Goal: Share content: Share content

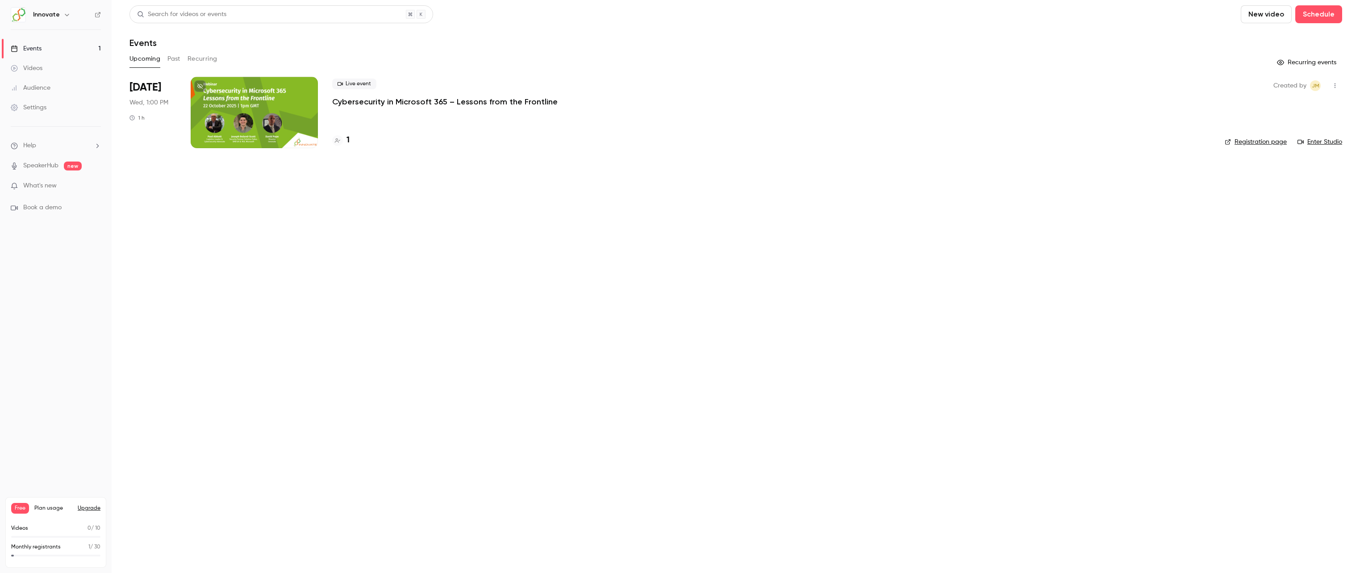
click at [259, 102] on div at bounding box center [254, 112] width 127 height 71
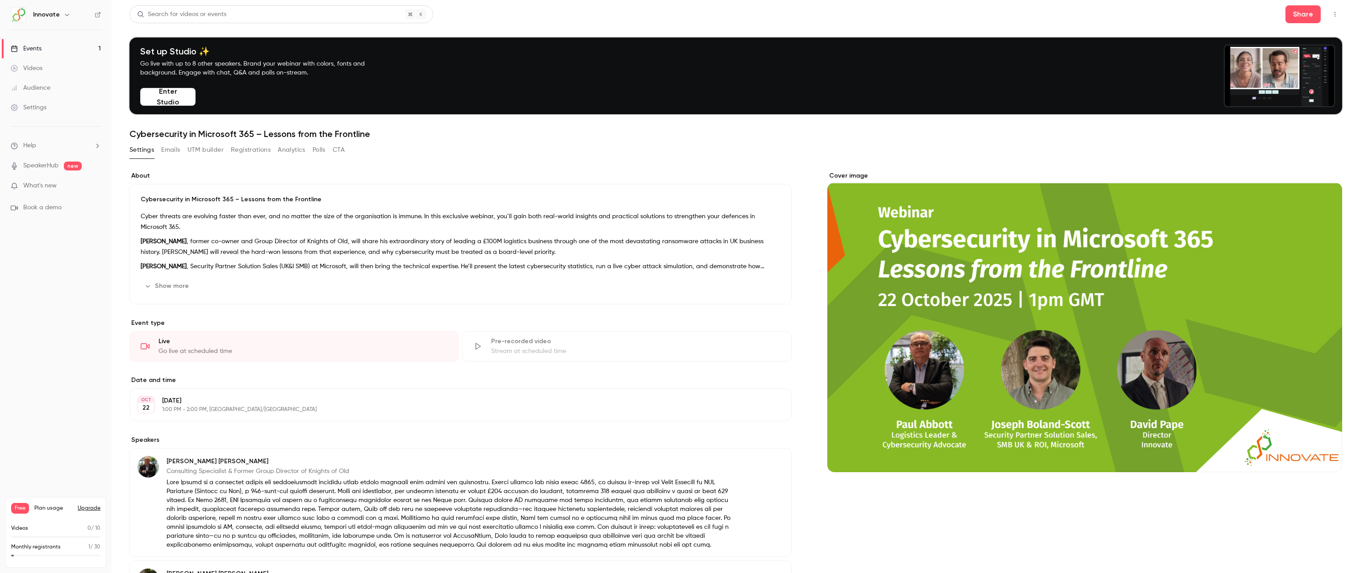
click at [51, 169] on link "SpeakerHub" at bounding box center [40, 165] width 35 height 9
click at [184, 91] on button "Enter Studio" at bounding box center [167, 97] width 55 height 18
click at [1310, 14] on button "Share" at bounding box center [1303, 14] width 35 height 18
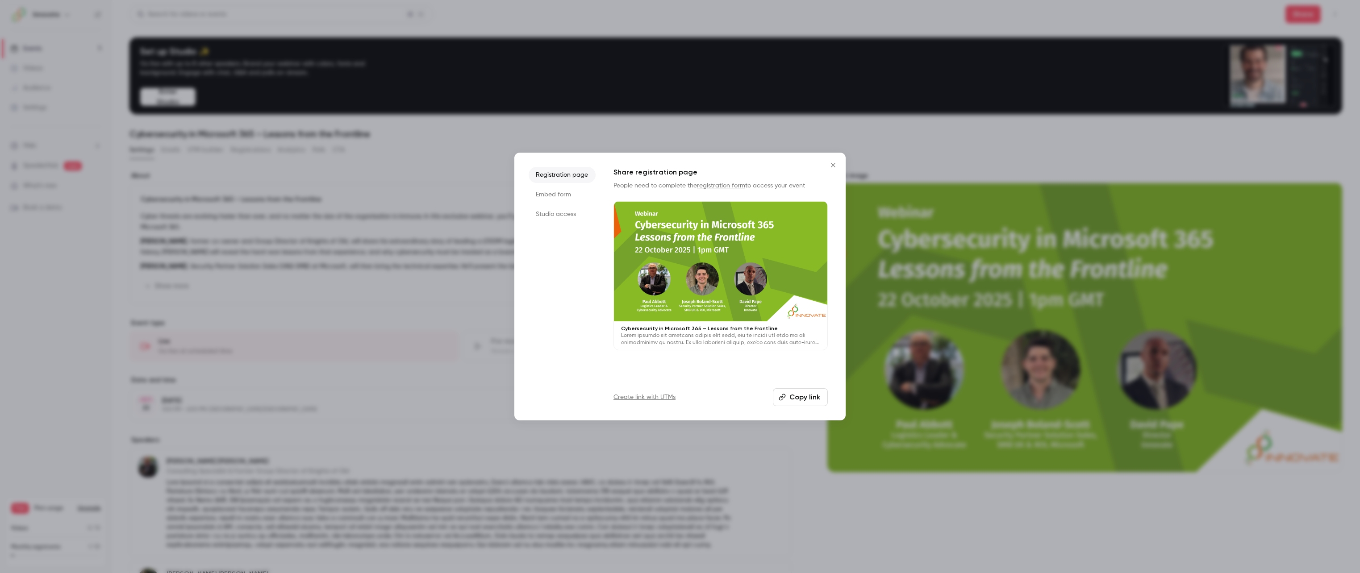
click at [576, 216] on li "Studio access" at bounding box center [562, 214] width 67 height 16
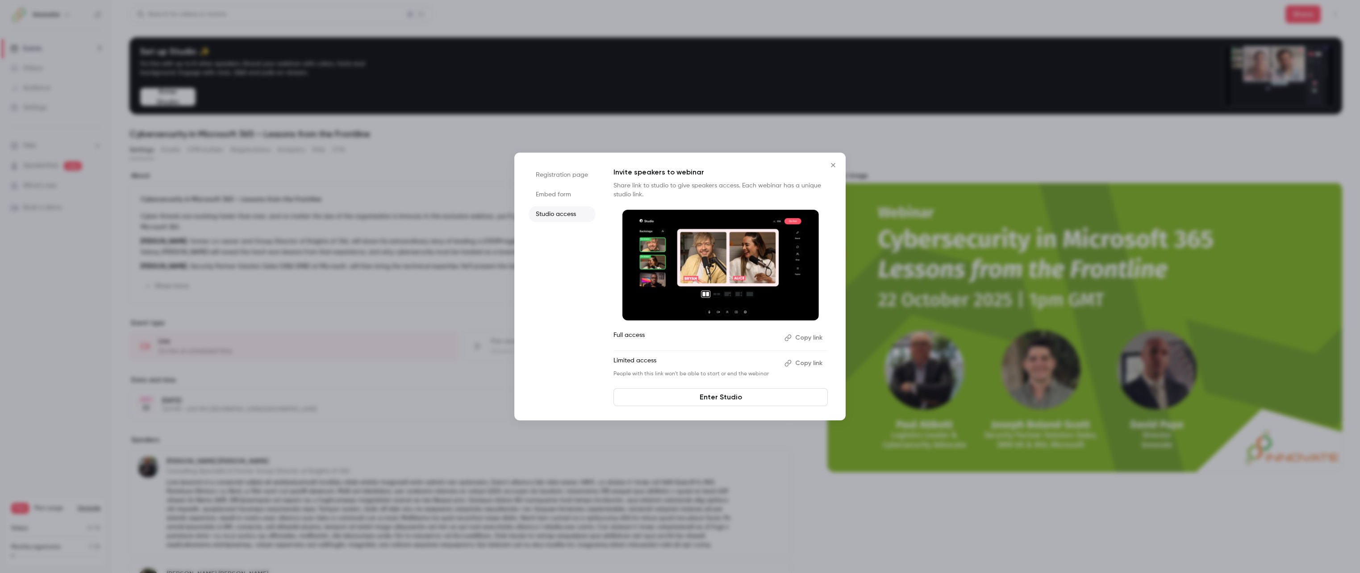
click at [809, 361] on button "Copy link" at bounding box center [804, 363] width 47 height 14
click at [364, 243] on div at bounding box center [680, 286] width 1360 height 573
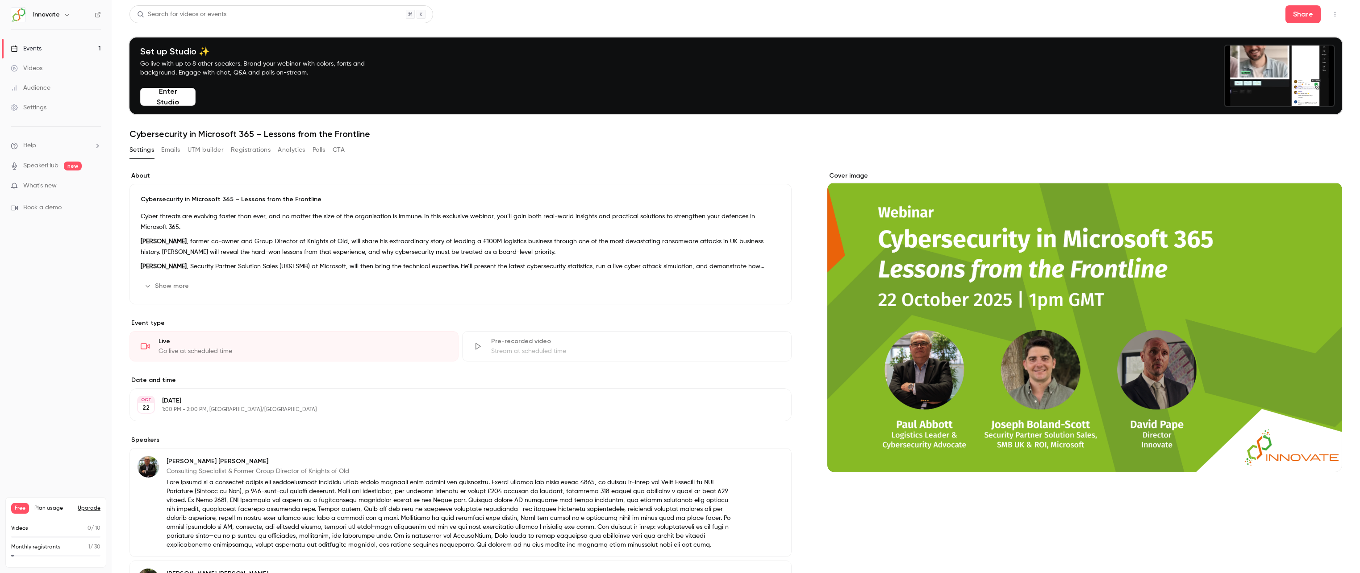
click at [176, 89] on button "Enter Studio" at bounding box center [167, 97] width 55 height 18
click at [1303, 17] on button "Share" at bounding box center [1303, 14] width 35 height 18
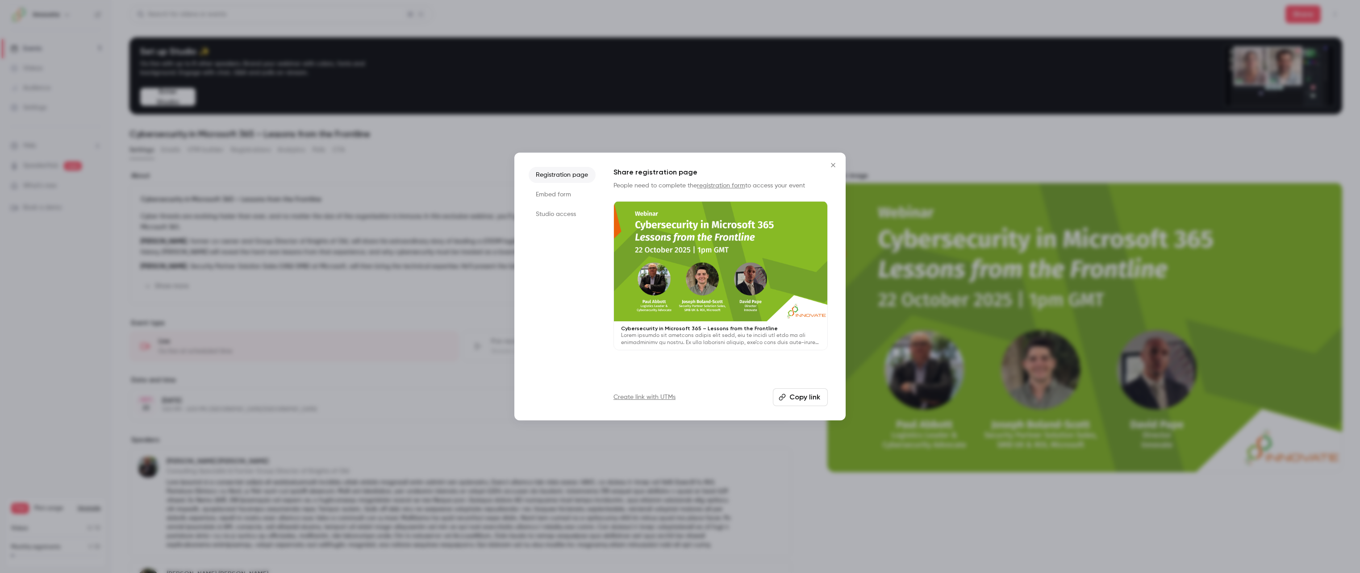
click at [551, 192] on li "Embed form" at bounding box center [562, 195] width 67 height 16
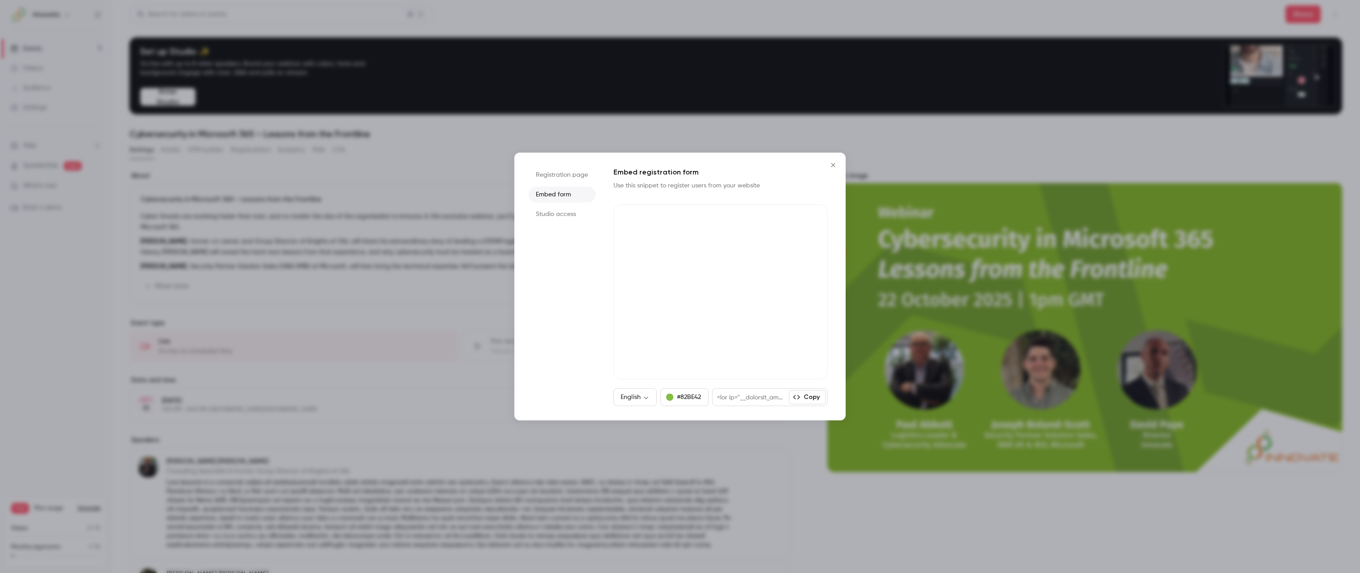
click at [556, 209] on li "Studio access" at bounding box center [562, 214] width 67 height 16
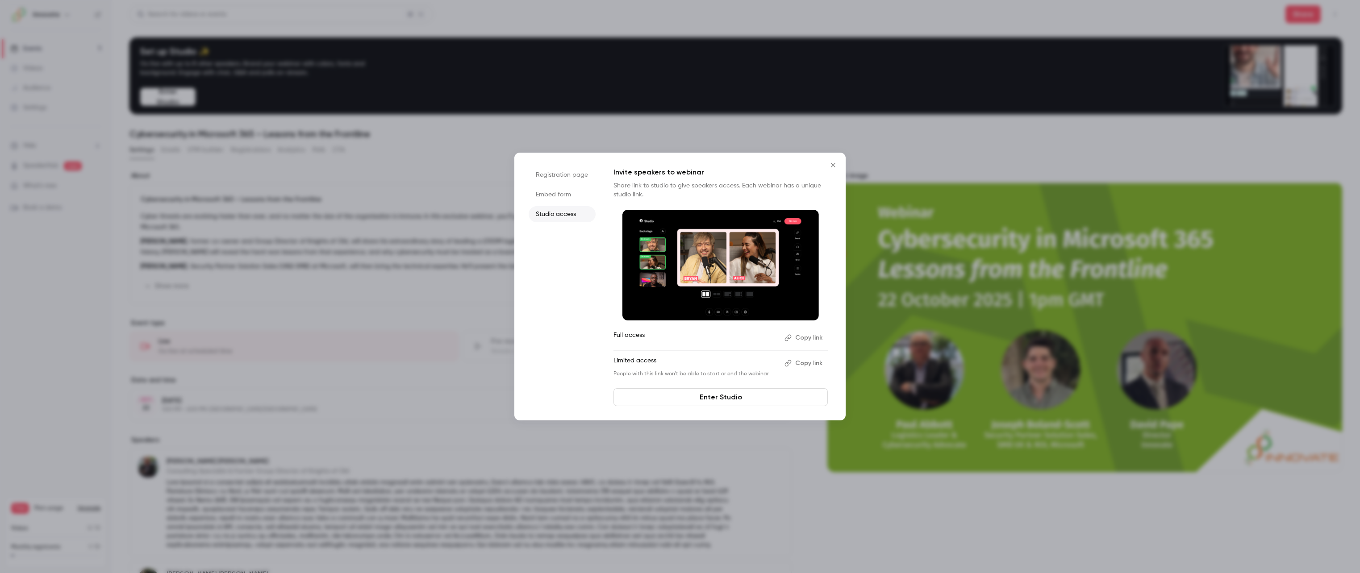
click at [803, 363] on button "Copy link" at bounding box center [804, 363] width 47 height 14
